Goal: Task Accomplishment & Management: Manage account settings

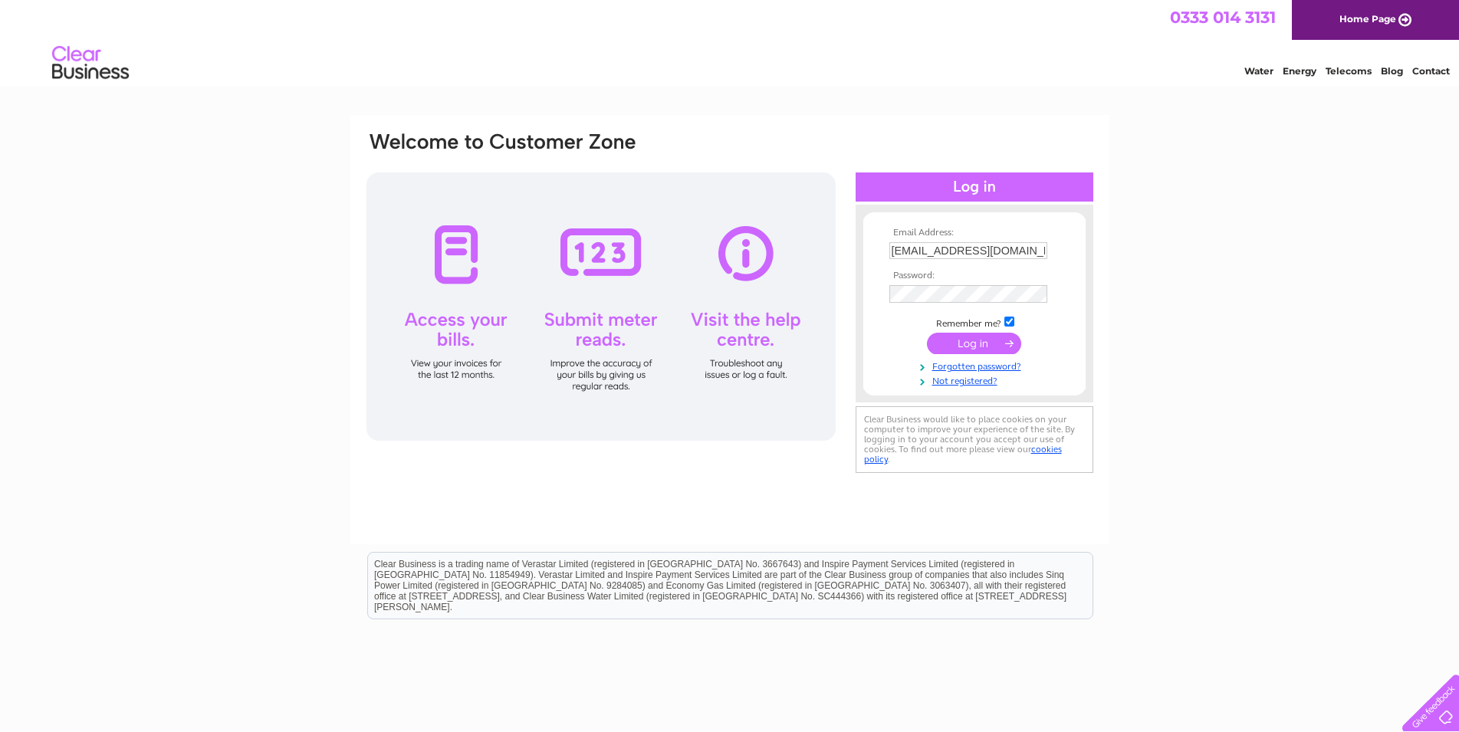
click at [1003, 338] on input "submit" at bounding box center [974, 343] width 94 height 21
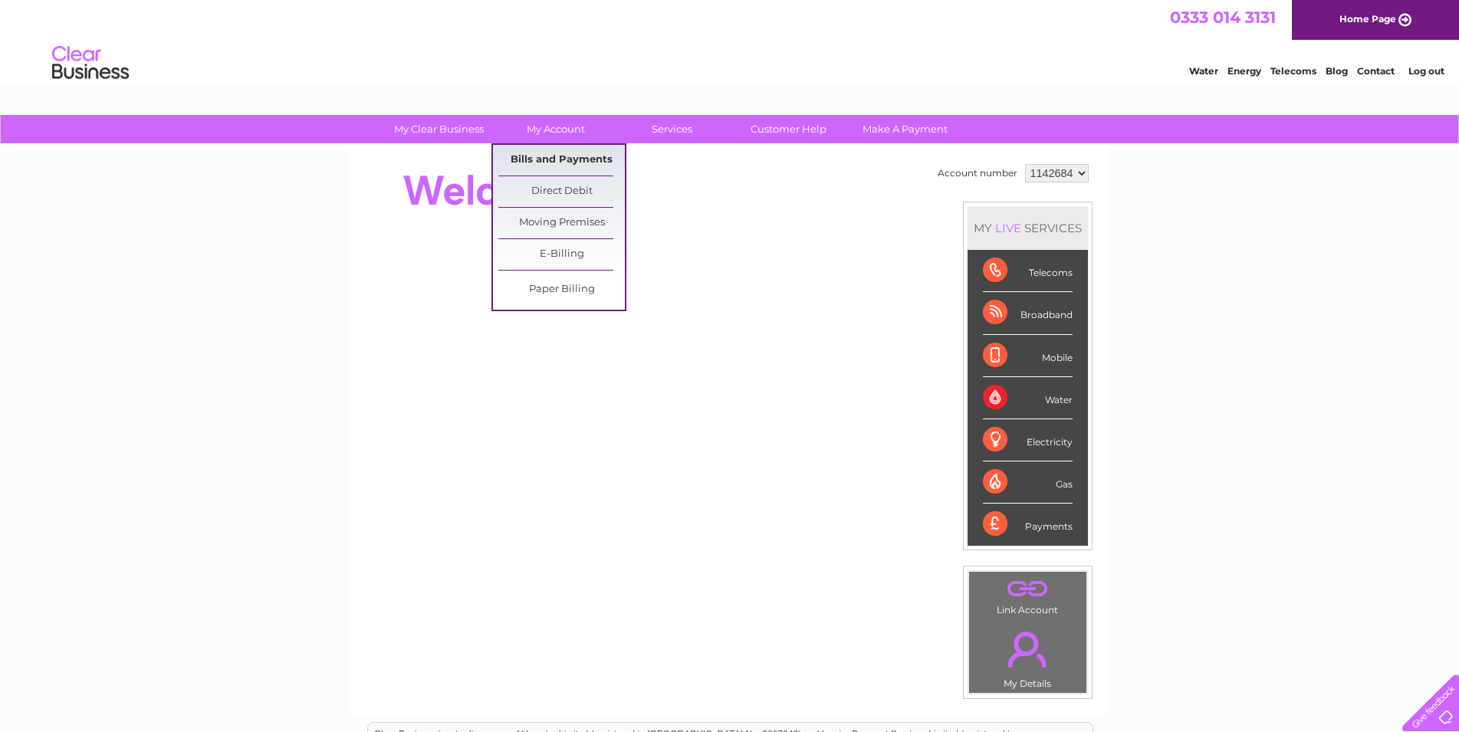
click at [552, 161] on link "Bills and Payments" at bounding box center [561, 160] width 127 height 31
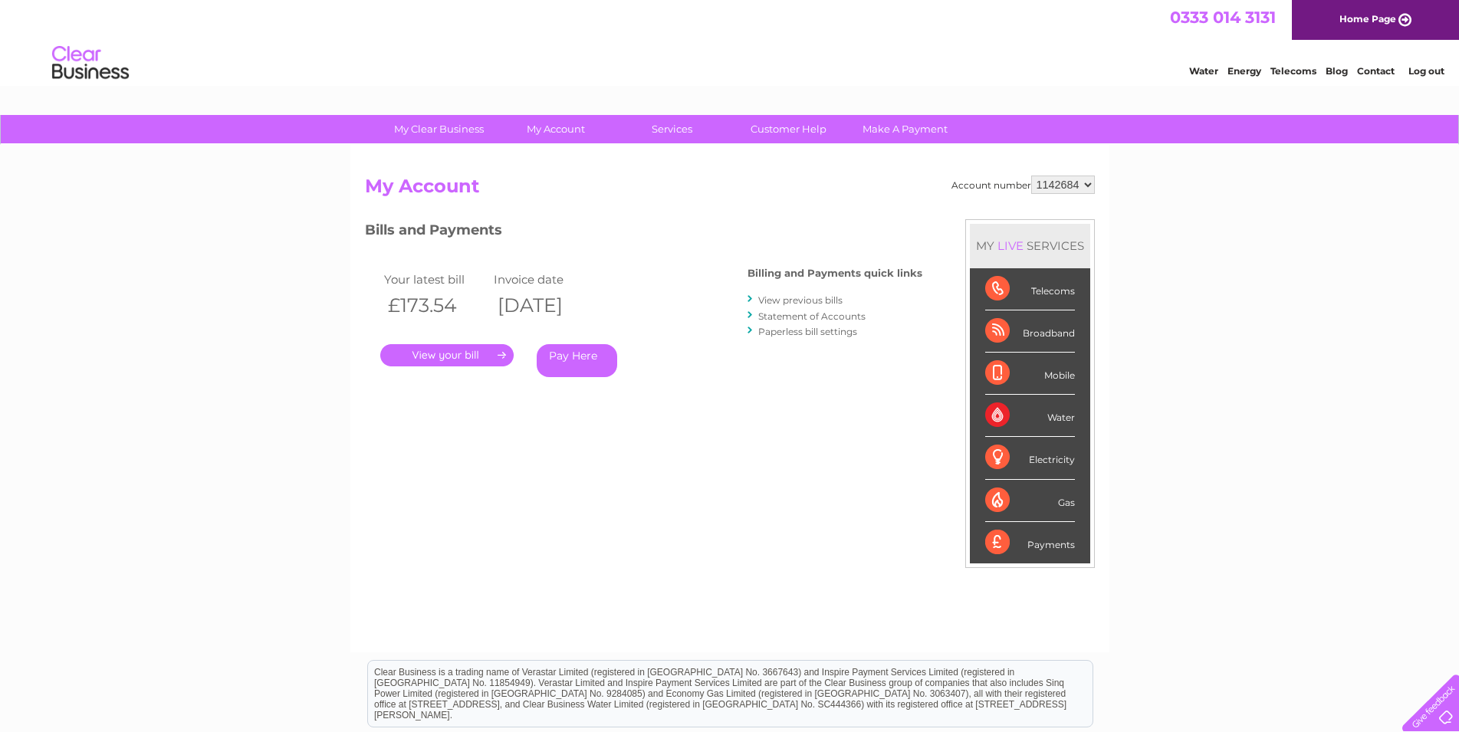
click at [447, 353] on link "." at bounding box center [446, 355] width 133 height 22
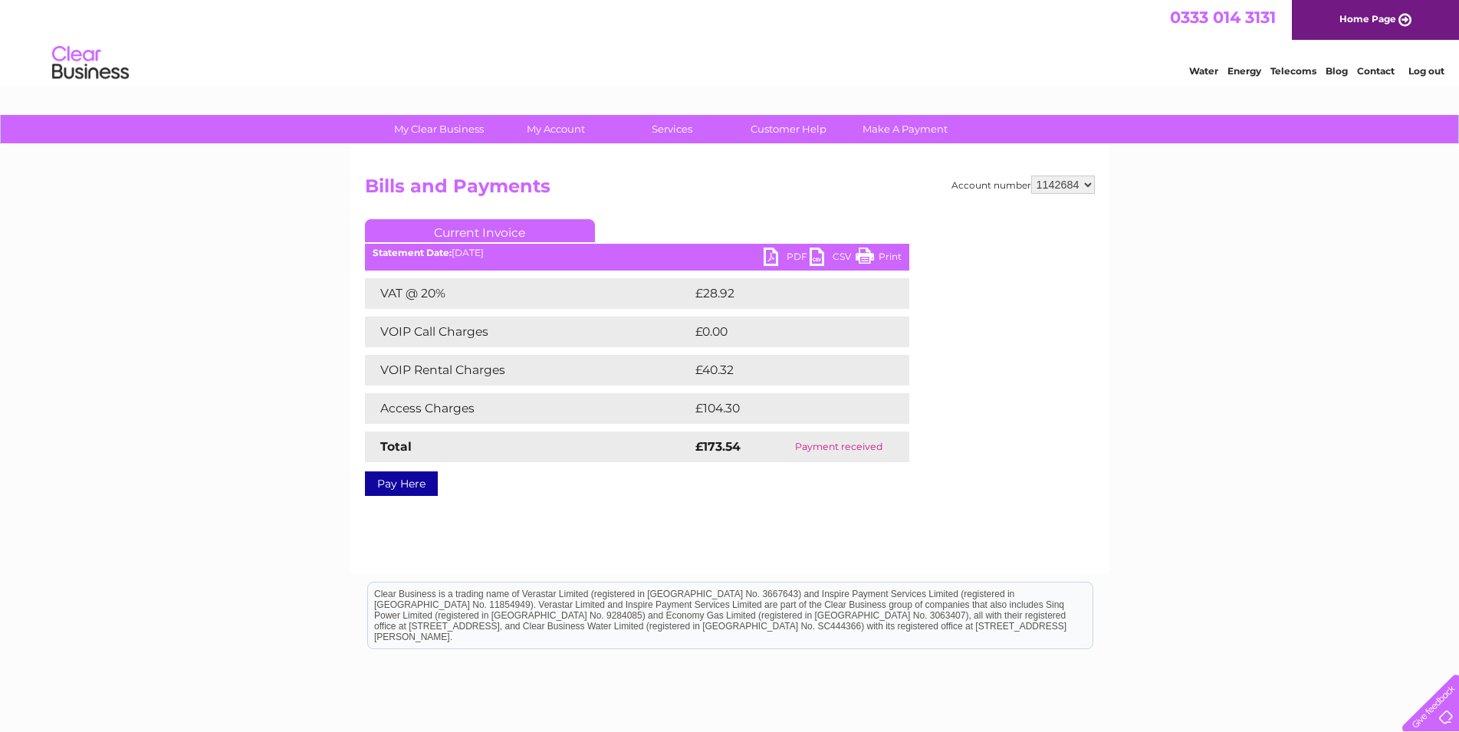
click at [794, 251] on link "PDF" at bounding box center [787, 259] width 46 height 22
click at [894, 255] on link "Print" at bounding box center [879, 259] width 46 height 22
click at [771, 255] on link "PDF" at bounding box center [787, 259] width 46 height 22
